Goal: Browse casually

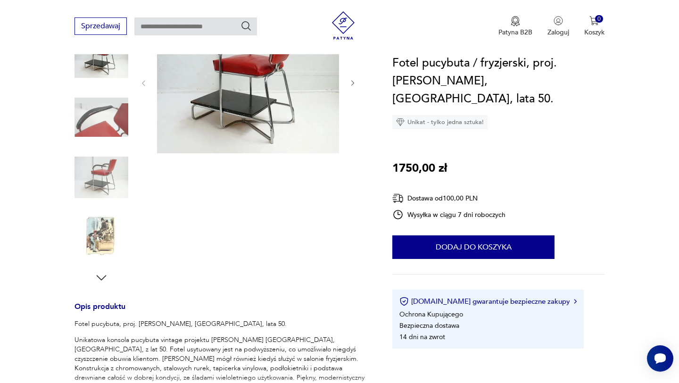
click at [98, 173] on img at bounding box center [101, 177] width 54 height 54
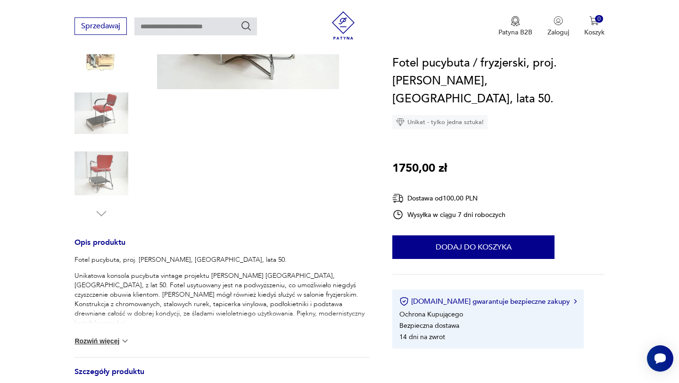
click at [96, 115] on img at bounding box center [101, 113] width 54 height 54
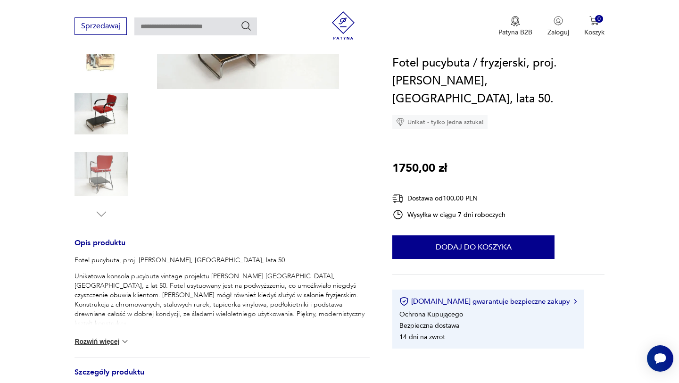
click at [101, 165] on img at bounding box center [101, 174] width 54 height 54
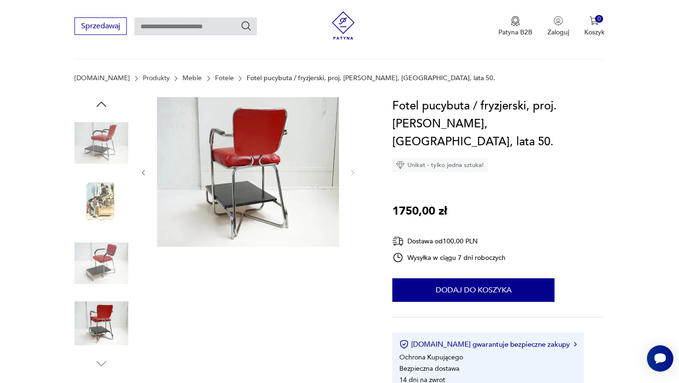
scroll to position [49, 0]
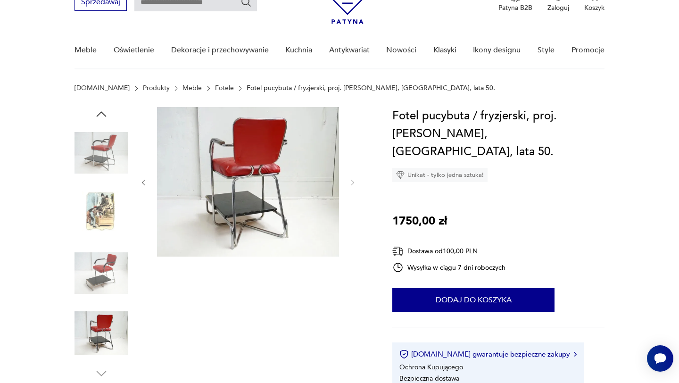
click at [107, 268] on img at bounding box center [101, 273] width 54 height 54
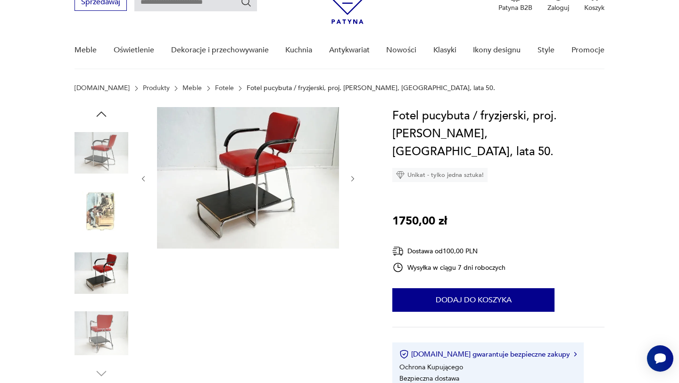
click at [234, 175] on img at bounding box center [248, 177] width 182 height 141
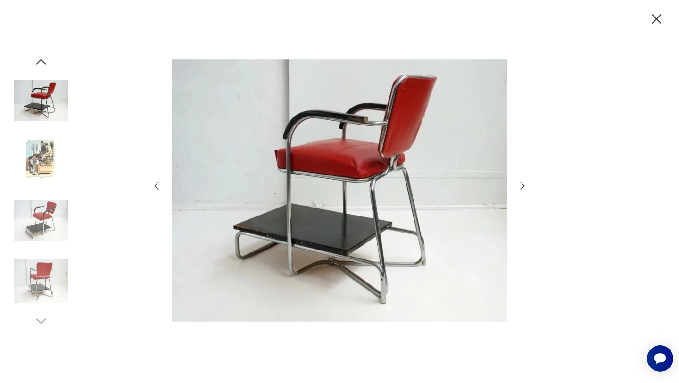
click at [46, 190] on div at bounding box center [41, 192] width 54 height 236
click at [46, 220] on img at bounding box center [41, 221] width 54 height 54
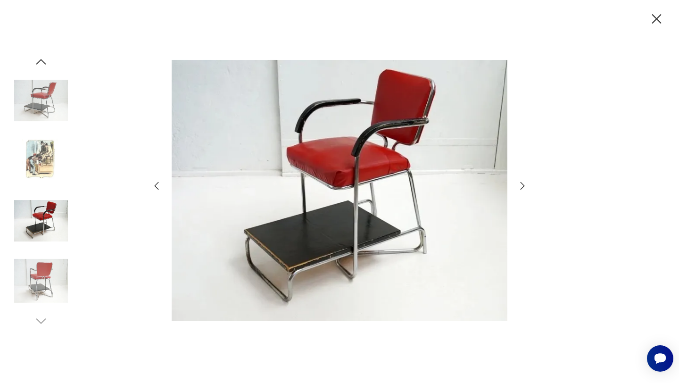
click at [41, 271] on img at bounding box center [41, 281] width 54 height 54
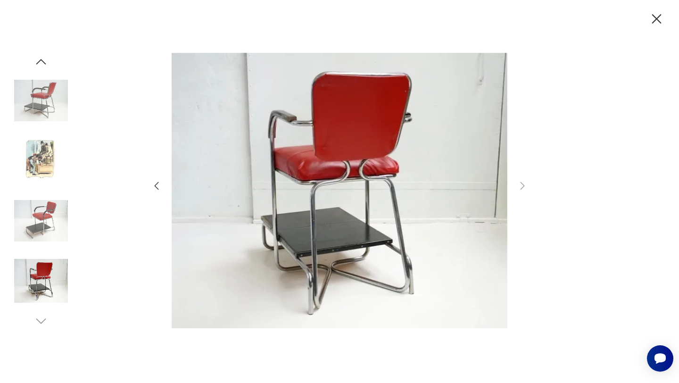
click at [41, 102] on img at bounding box center [41, 101] width 54 height 54
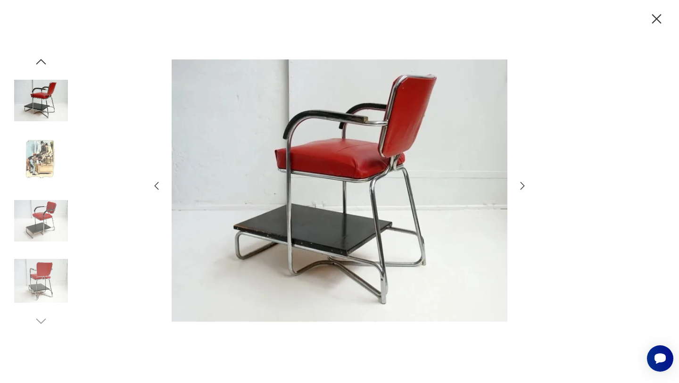
click at [47, 221] on img at bounding box center [41, 221] width 54 height 54
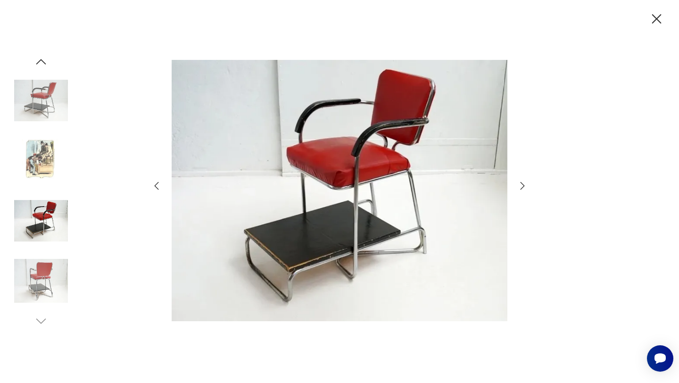
click at [50, 279] on img at bounding box center [41, 281] width 54 height 54
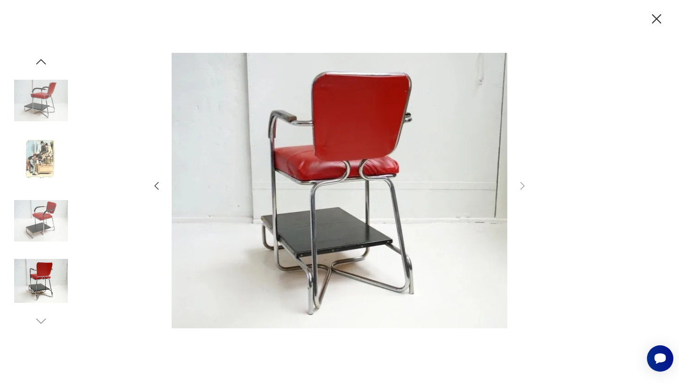
click at [42, 108] on img at bounding box center [41, 101] width 54 height 54
